Goal: Check status

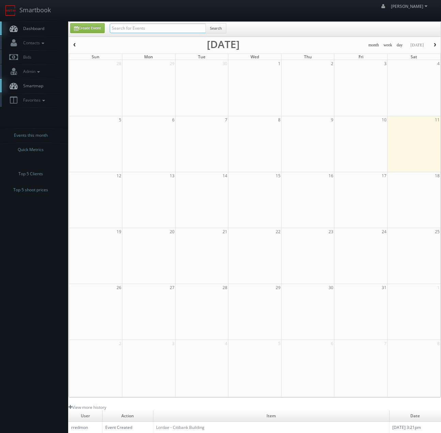
click at [134, 28] on input "text" at bounding box center [158, 29] width 96 height 10
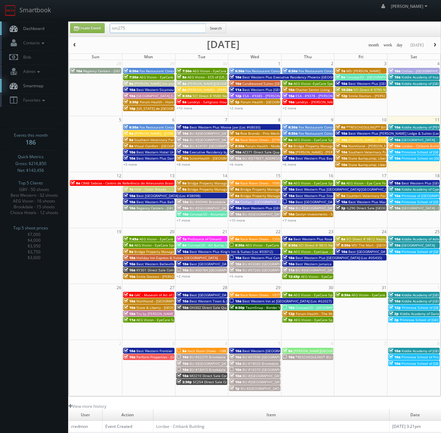
type input "nm275"
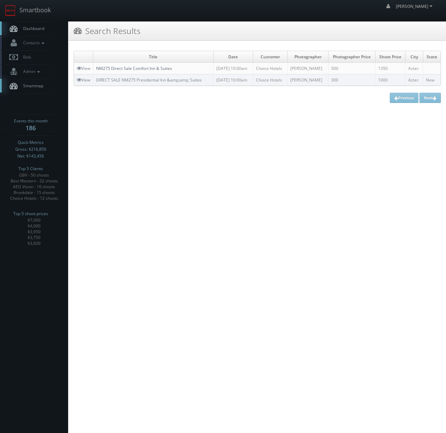
click at [117, 70] on link "NM275 Direct Sale Comfort Inn & Suites" at bounding box center [134, 68] width 76 height 6
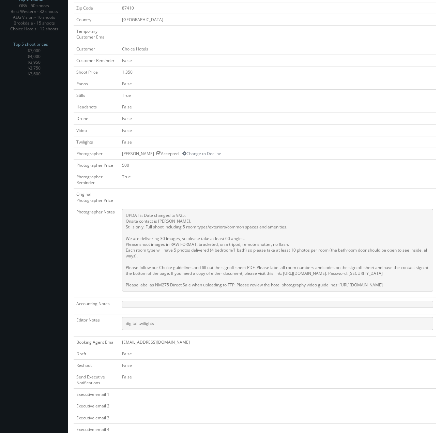
scroll to position [170, 0]
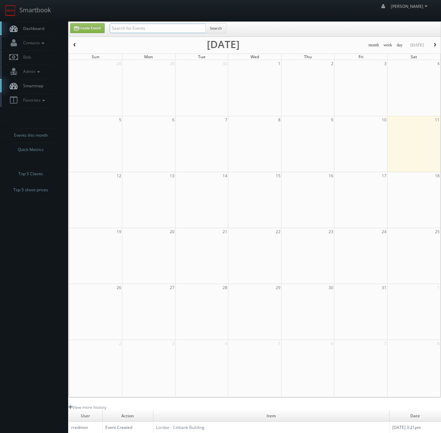
click at [159, 27] on input "text" at bounding box center [158, 29] width 96 height 10
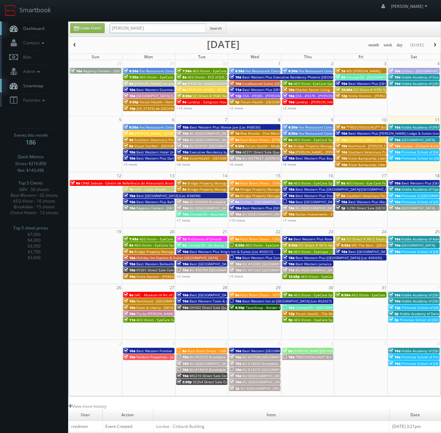
type input "andy"
